Goal: Information Seeking & Learning: Learn about a topic

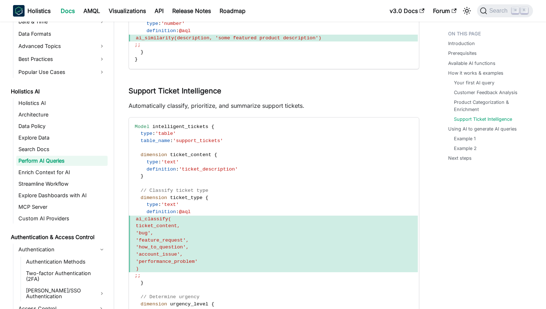
scroll to position [329, 0]
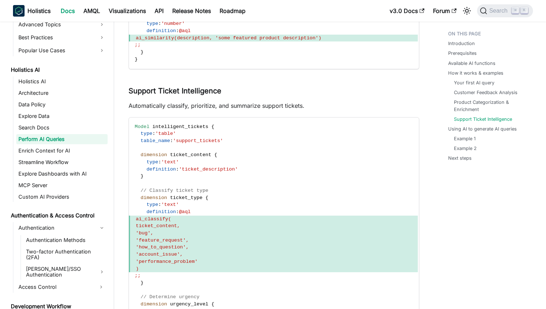
click at [26, 87] on ul "Holistics AI Architecture Data Policy Explore Data Search Docs Perform AI Queri…" at bounding box center [60, 140] width 95 height 126
click at [26, 85] on link "Holistics AI" at bounding box center [61, 82] width 91 height 10
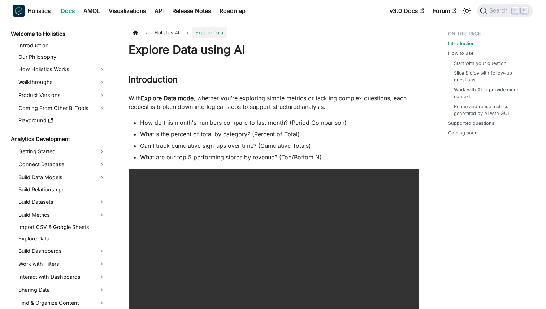
scroll to position [199, 0]
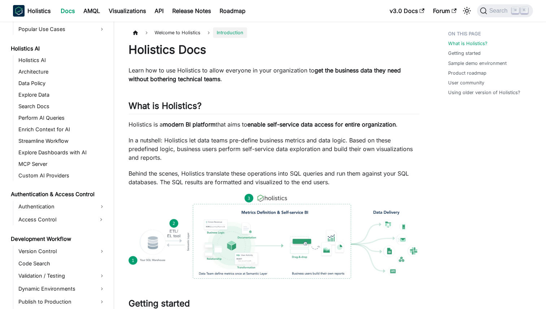
scroll to position [328, 0]
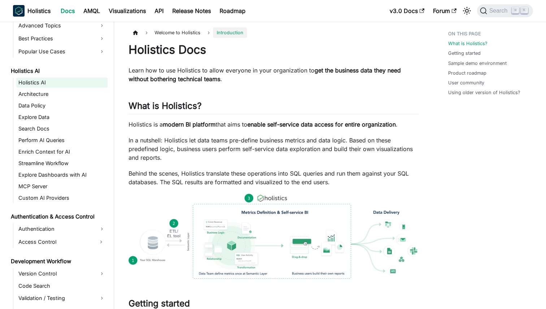
click at [29, 85] on link "Holistics AI" at bounding box center [61, 83] width 91 height 10
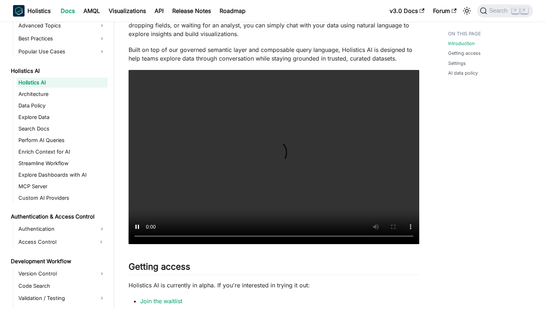
scroll to position [133, 0]
